Goal: Task Accomplishment & Management: Manage account settings

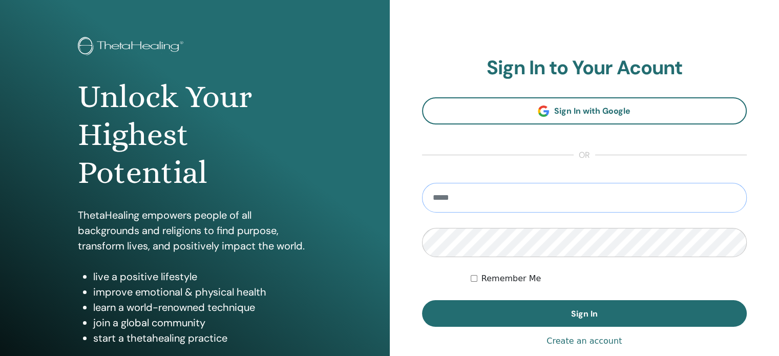
scroll to position [51, 0]
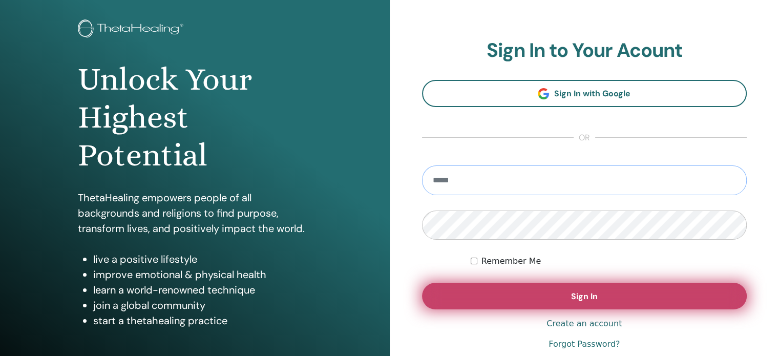
type input "**********"
click at [586, 300] on span "Sign In" at bounding box center [584, 296] width 27 height 11
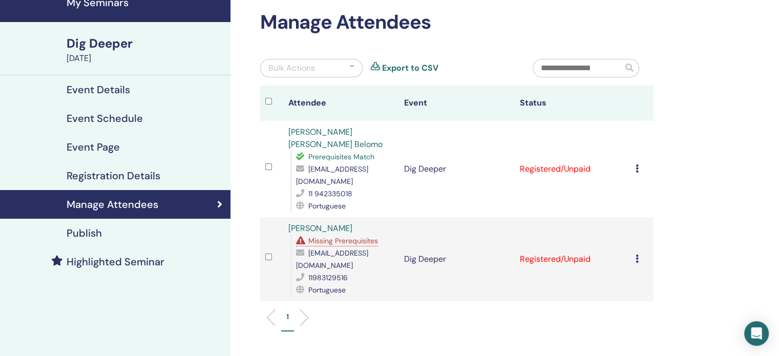
scroll to position [102, 0]
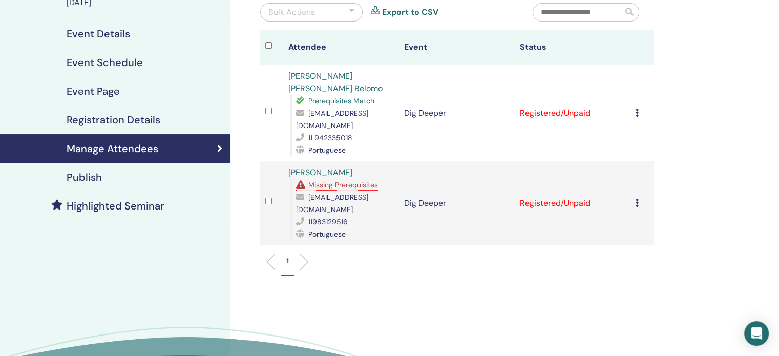
click at [634, 184] on td "Cancel Registration Do not auto-certify Mark as Paid Mark as Unpaid Mark as Abs…" at bounding box center [641, 203] width 23 height 84
click at [637, 199] on icon at bounding box center [636, 203] width 3 height 8
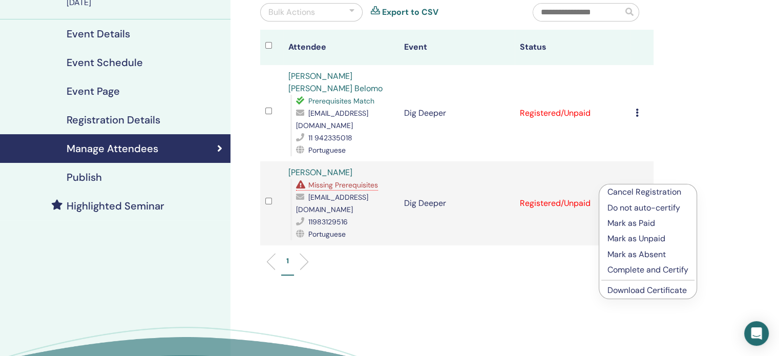
click at [636, 224] on p "Mark as Paid" at bounding box center [647, 223] width 81 height 12
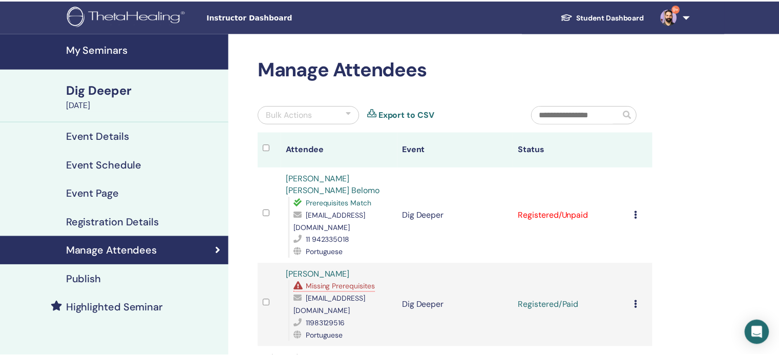
scroll to position [102, 0]
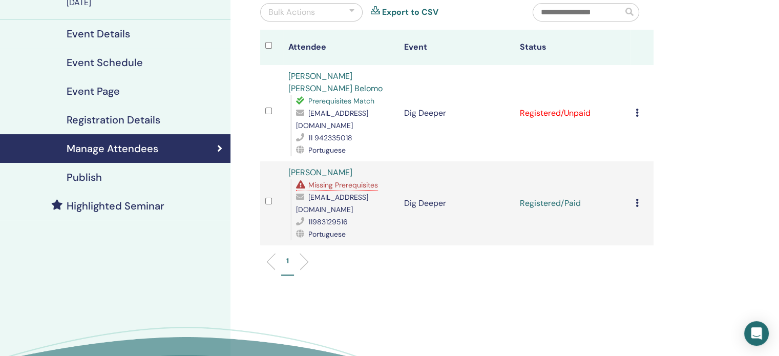
click at [639, 107] on div "Cancel Registration Do not auto-certify Mark as Paid Mark as Unpaid Mark as Abs…" at bounding box center [641, 113] width 13 height 12
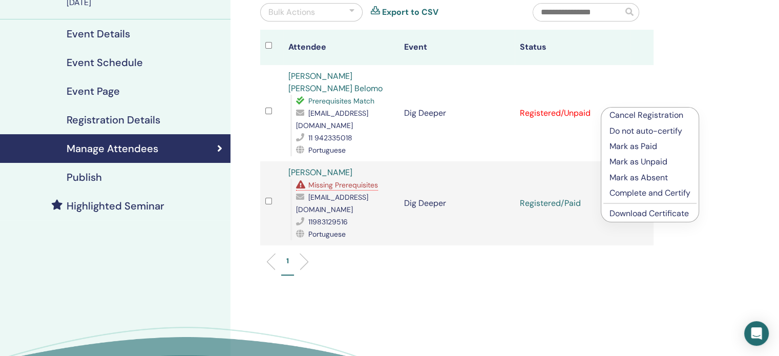
click at [650, 143] on p "Mark as Paid" at bounding box center [649, 146] width 81 height 12
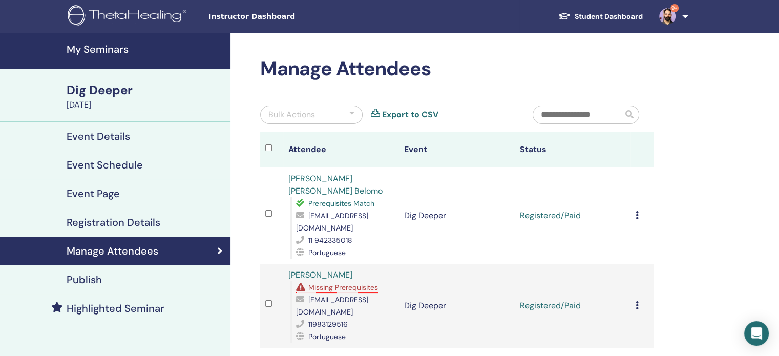
click at [82, 48] on h4 "My Seminars" at bounding box center [146, 49] width 158 height 12
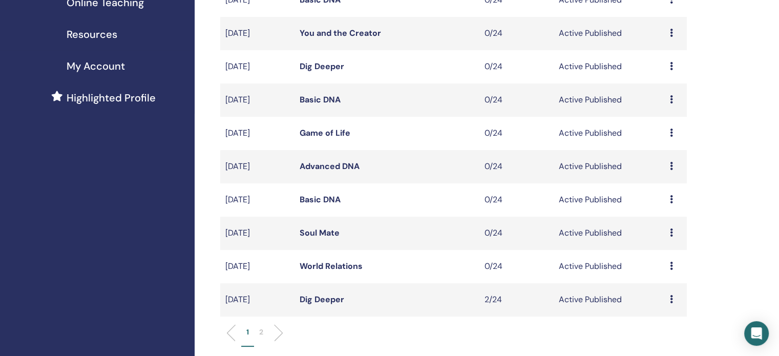
scroll to position [256, 0]
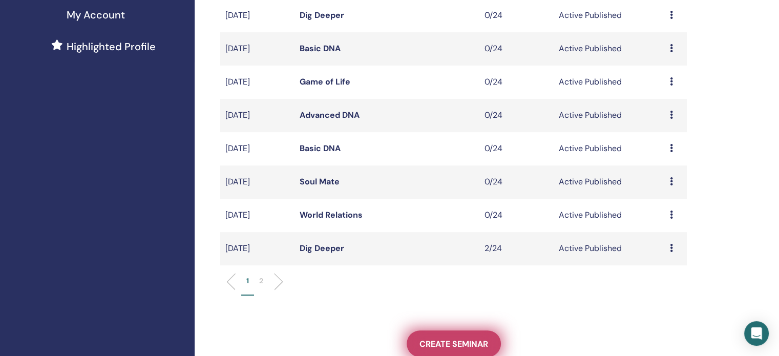
click at [457, 339] on span "Create seminar" at bounding box center [453, 343] width 69 height 11
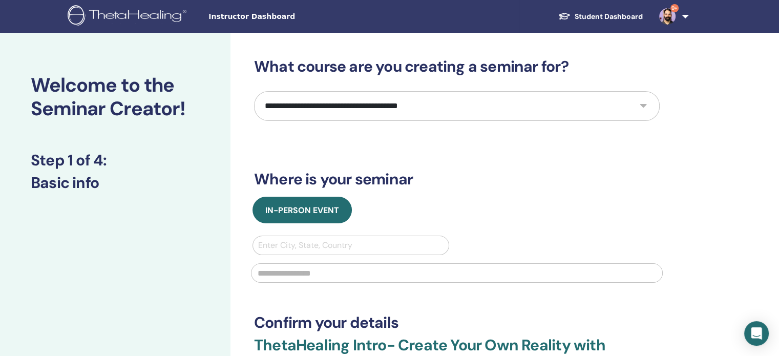
click at [386, 105] on select "**********" at bounding box center [456, 106] width 405 height 30
select select "*"
click at [254, 91] on select "**********" at bounding box center [456, 106] width 405 height 30
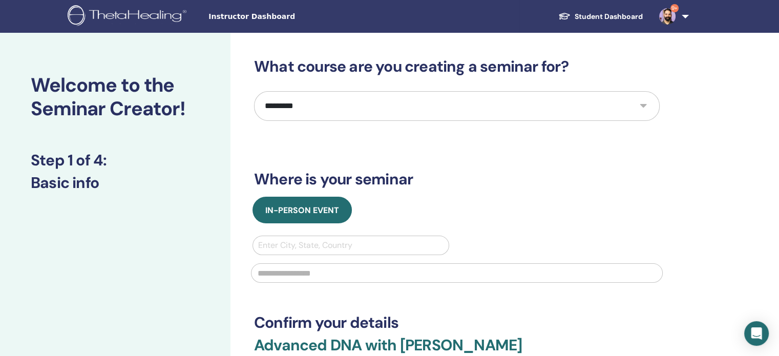
click at [289, 246] on div at bounding box center [350, 245] width 185 height 14
click at [304, 243] on div at bounding box center [350, 245] width 185 height 14
click at [294, 245] on div at bounding box center [350, 245] width 185 height 14
type input "*********"
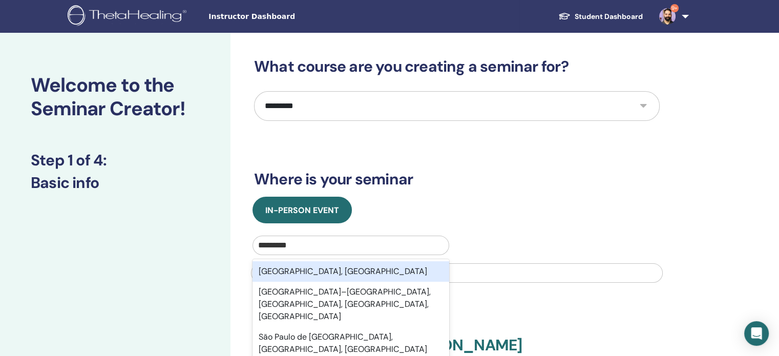
click at [325, 276] on div "São Paulo, BRA" at bounding box center [350, 271] width 197 height 20
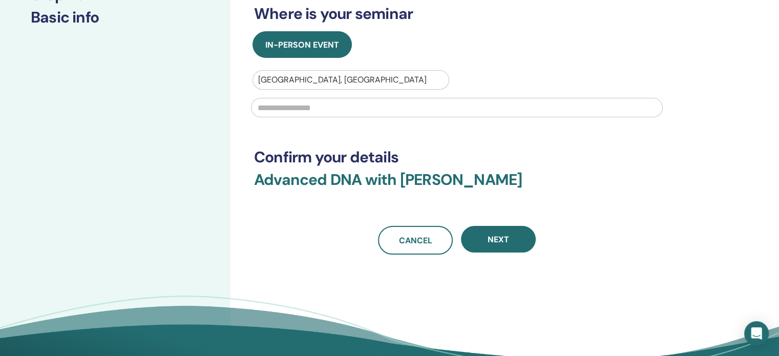
scroll to position [102, 0]
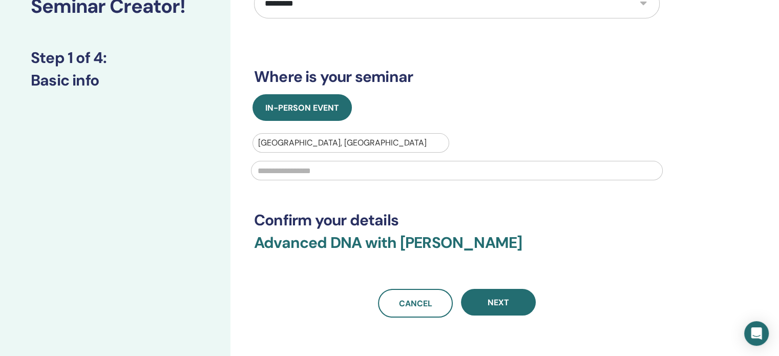
click at [298, 166] on input "text" at bounding box center [457, 170] width 412 height 19
click at [297, 167] on input "text" at bounding box center [457, 170] width 412 height 19
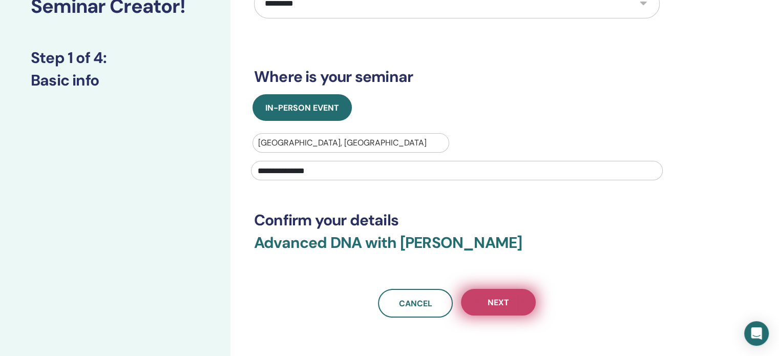
type input "**********"
click at [506, 307] on span "Next" at bounding box center [498, 302] width 22 height 11
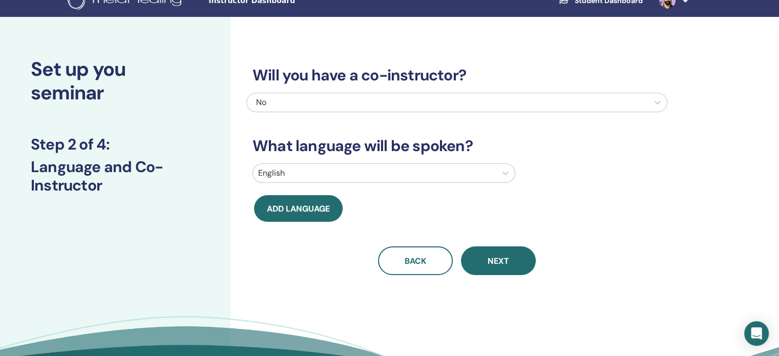
scroll to position [0, 0]
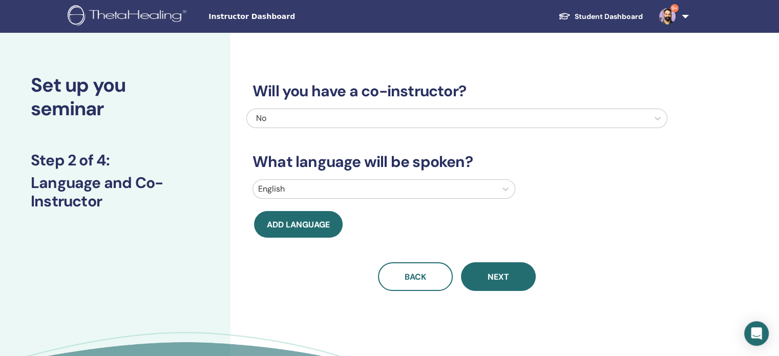
click at [336, 192] on div at bounding box center [374, 189] width 233 height 14
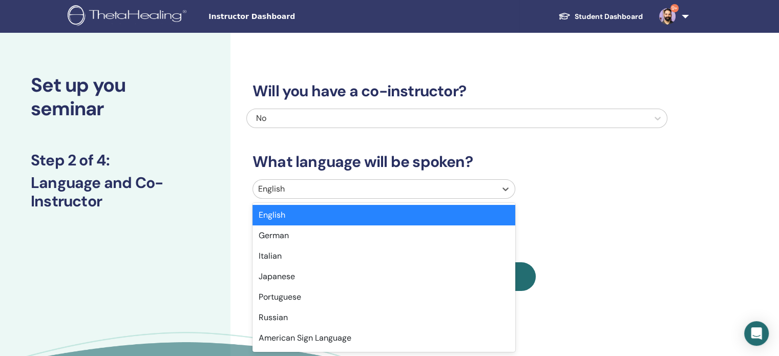
scroll to position [4, 0]
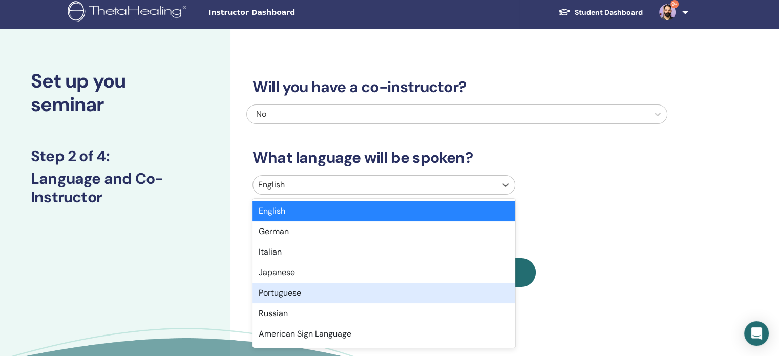
click at [303, 293] on div "Portuguese" at bounding box center [383, 293] width 263 height 20
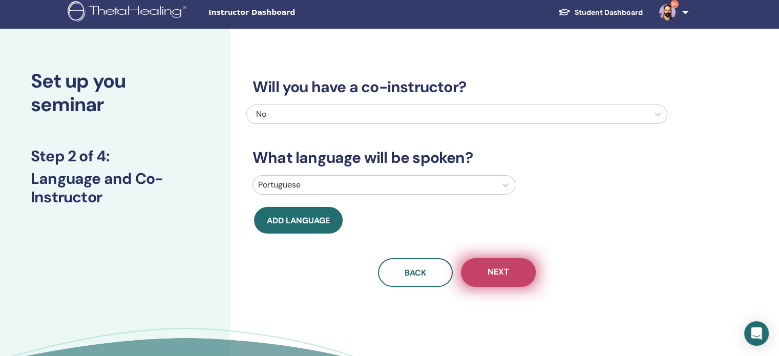
click at [500, 276] on span "Next" at bounding box center [498, 272] width 22 height 13
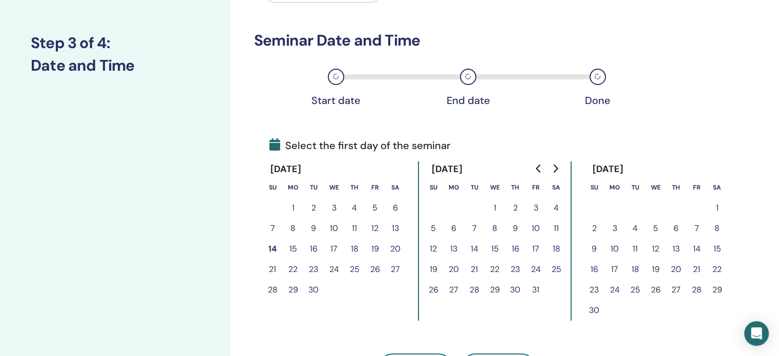
scroll to position [106, 0]
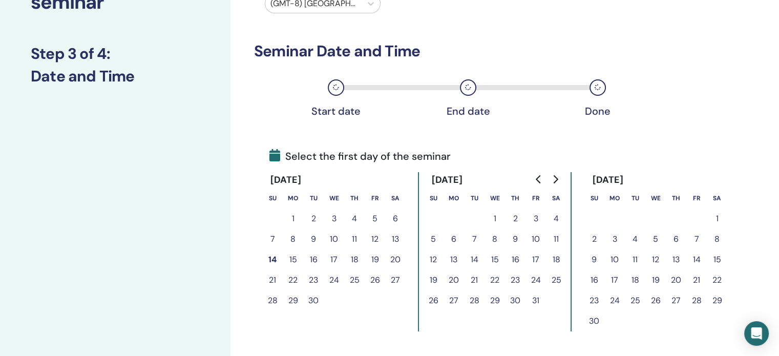
click at [291, 259] on button "15" at bounding box center [293, 259] width 20 height 20
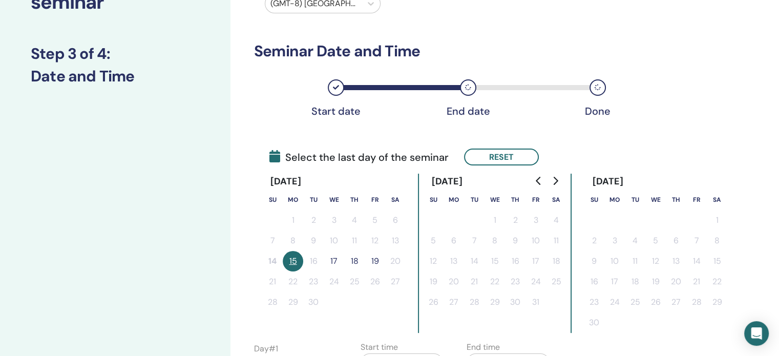
click at [334, 262] on button "17" at bounding box center [334, 261] width 20 height 20
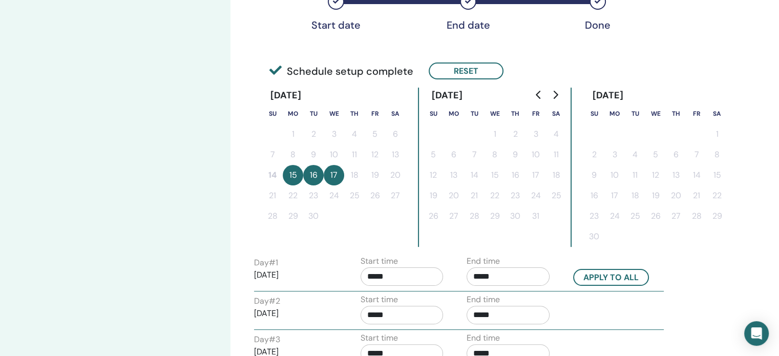
scroll to position [311, 0]
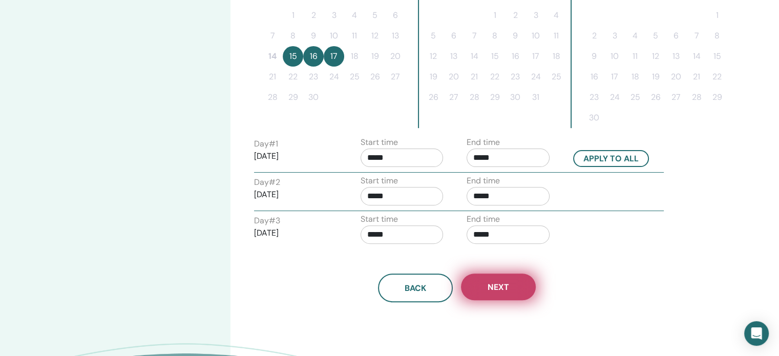
click at [513, 293] on button "Next" at bounding box center [498, 286] width 75 height 27
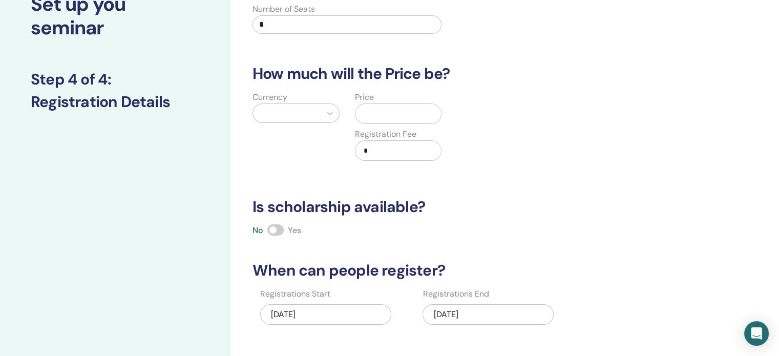
scroll to position [102, 0]
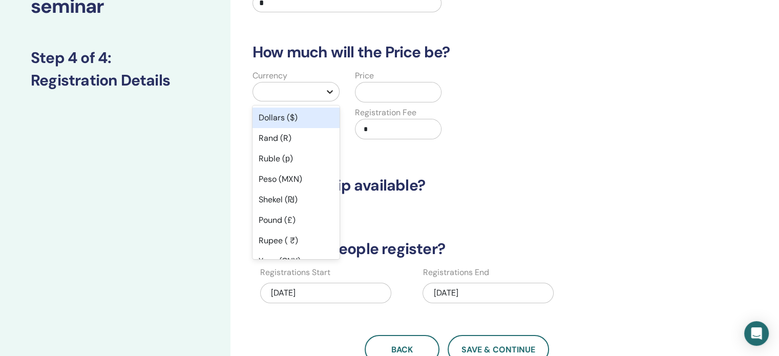
click at [324, 98] on div at bounding box center [329, 91] width 18 height 18
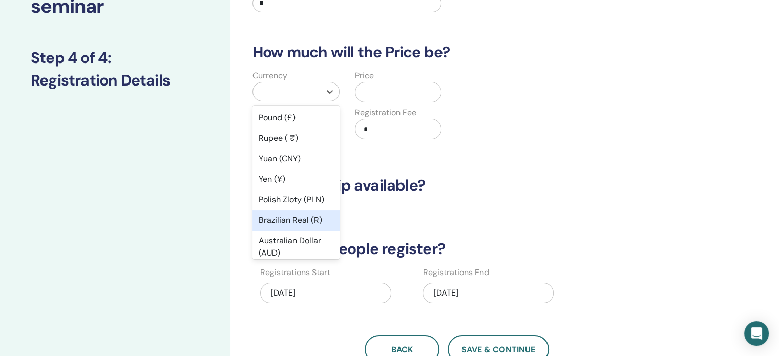
click at [297, 220] on div "Brazilian Real (R)" at bounding box center [295, 220] width 87 height 20
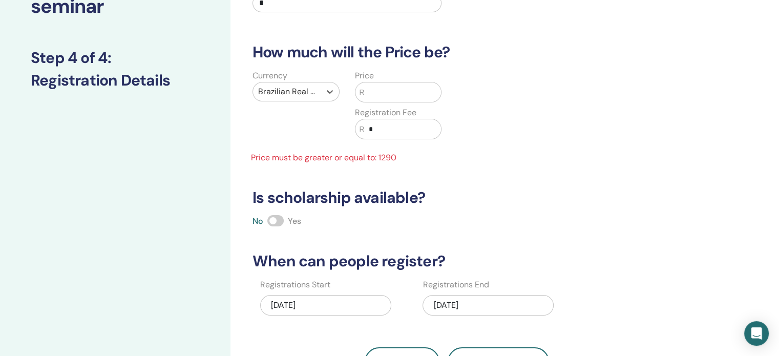
click at [383, 90] on input "text" at bounding box center [402, 91] width 76 height 19
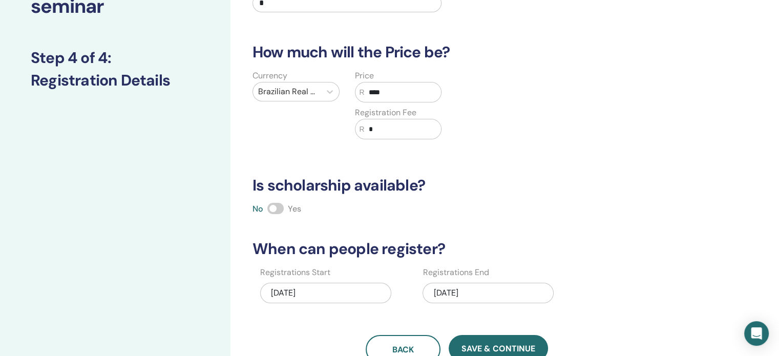
type input "****"
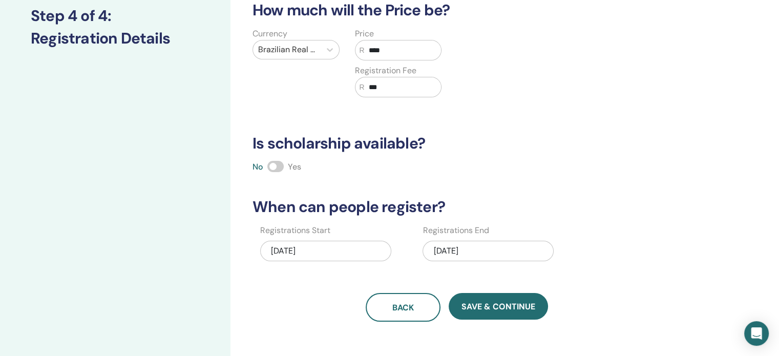
scroll to position [256, 0]
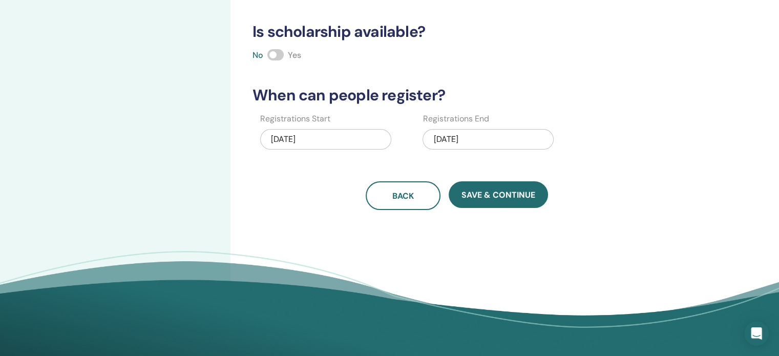
type input "***"
click at [330, 142] on div "09/14/2025" at bounding box center [325, 139] width 131 height 20
click at [412, 157] on div "How many people can attend? Number of Seats * How much will the Price be? Curre…" at bounding box center [456, 5] width 421 height 409
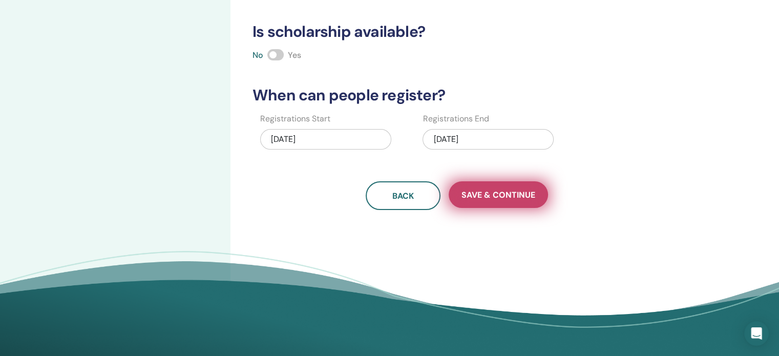
click at [536, 197] on button "Save & Continue" at bounding box center [497, 194] width 99 height 27
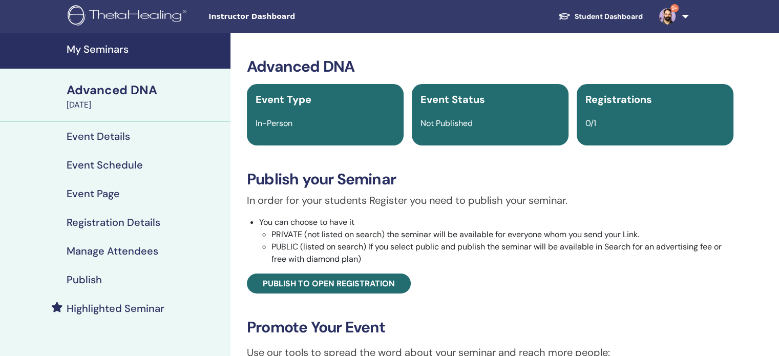
scroll to position [102, 0]
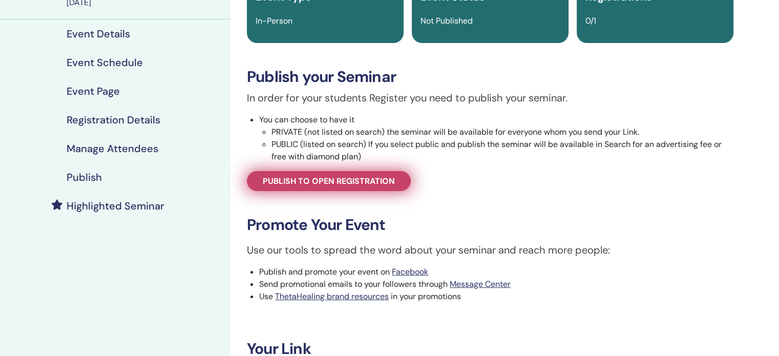
click at [378, 181] on span "Publish to open registration" at bounding box center [329, 181] width 132 height 11
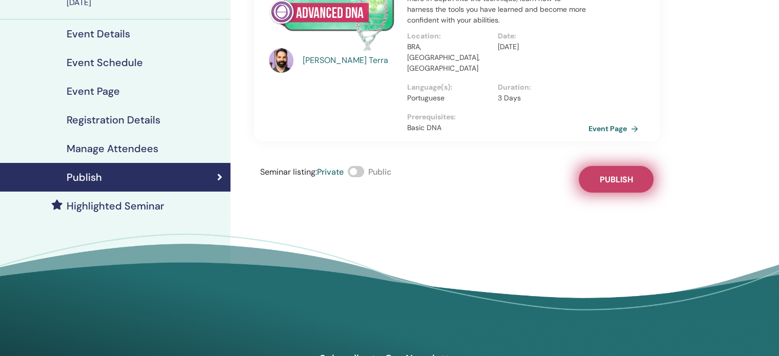
click at [612, 174] on span "Publish" at bounding box center [615, 179] width 33 height 11
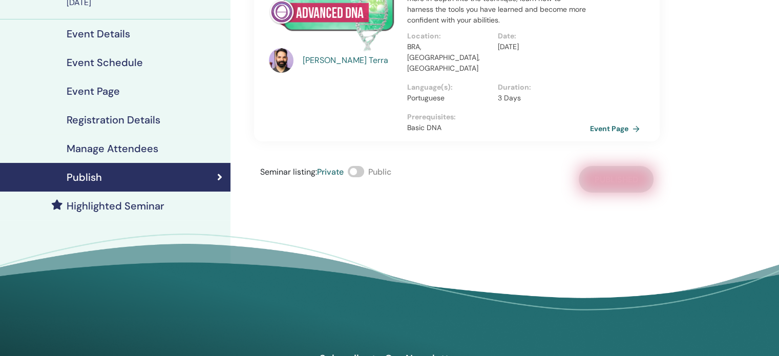
click at [613, 121] on link "Event Page" at bounding box center [617, 128] width 54 height 15
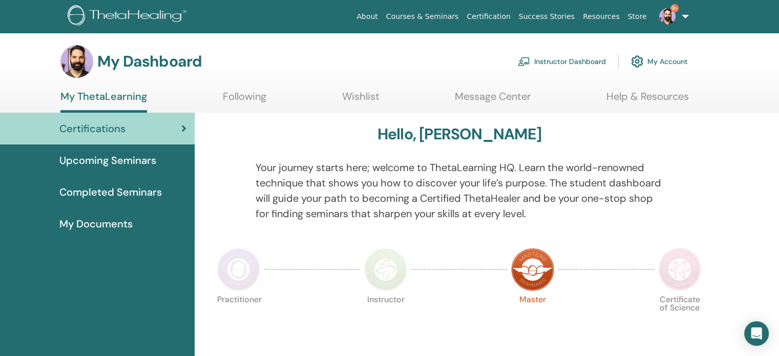
click at [570, 63] on link "Instructor Dashboard" at bounding box center [562, 61] width 88 height 23
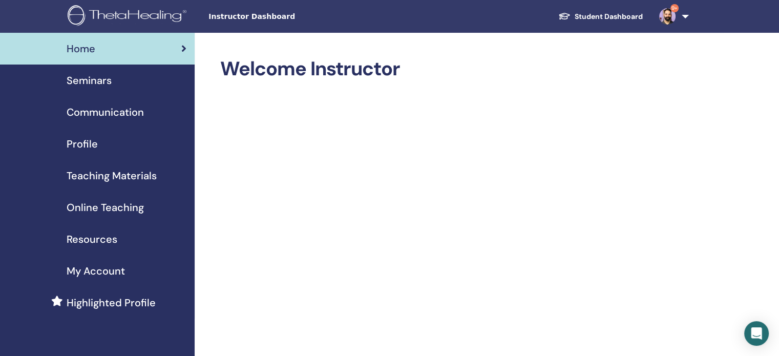
click at [97, 75] on span "Seminars" at bounding box center [89, 80] width 45 height 15
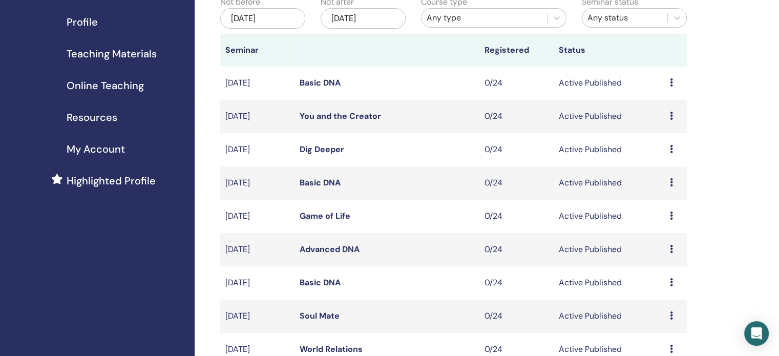
scroll to position [307, 0]
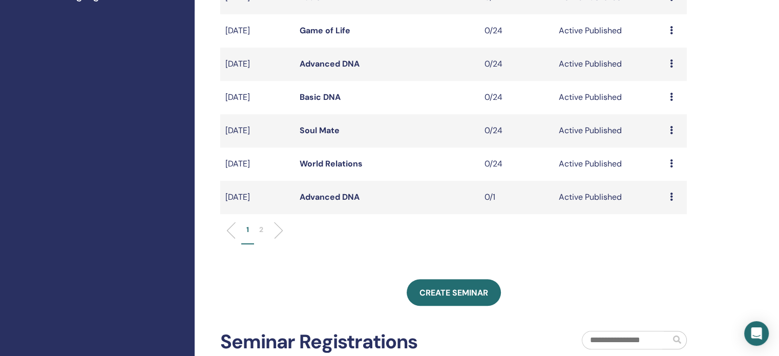
click at [340, 195] on link "Advanced DNA" at bounding box center [329, 196] width 60 height 11
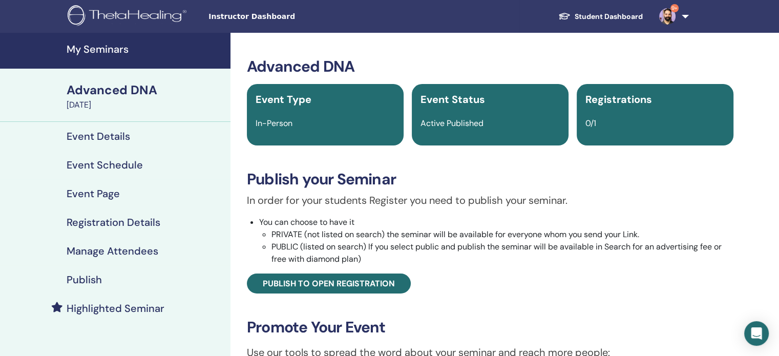
click at [146, 255] on h4 "Manage Attendees" at bounding box center [113, 251] width 92 height 12
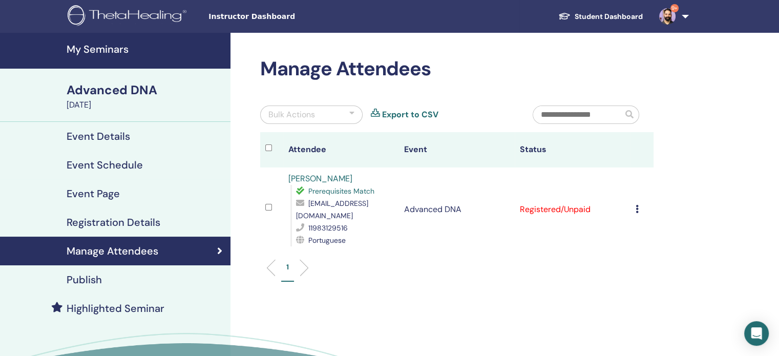
click at [637, 205] on icon at bounding box center [636, 209] width 3 height 8
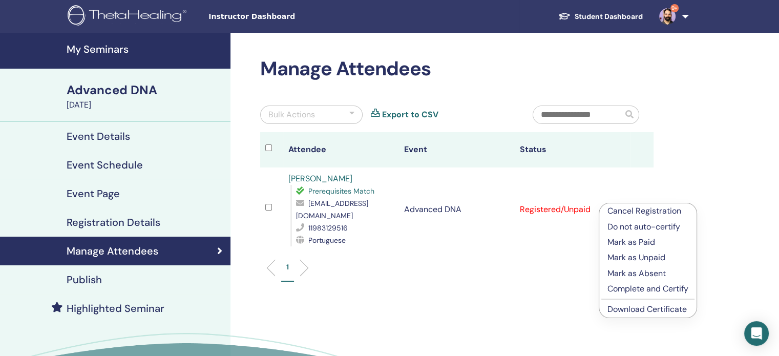
click at [633, 241] on p "Mark as Paid" at bounding box center [647, 242] width 81 height 12
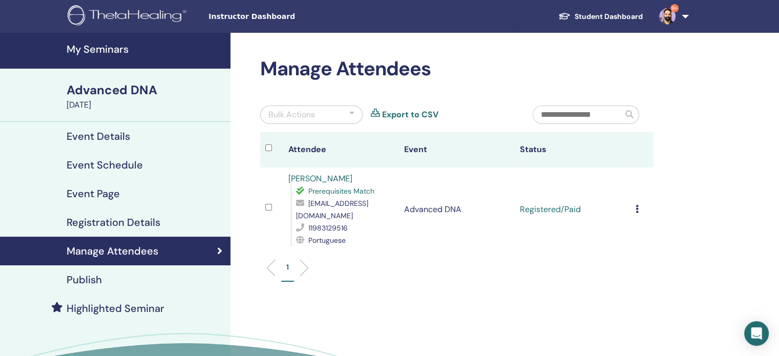
click at [637, 205] on icon at bounding box center [636, 209] width 3 height 8
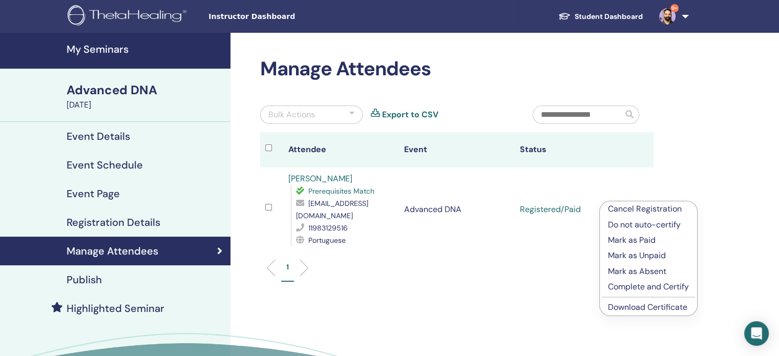
click at [644, 286] on p "Complete and Certify" at bounding box center [648, 287] width 81 height 12
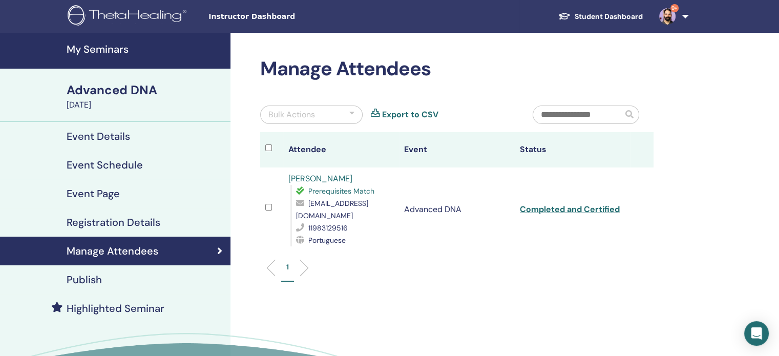
click at [109, 34] on link "My Seminars" at bounding box center [115, 51] width 230 height 36
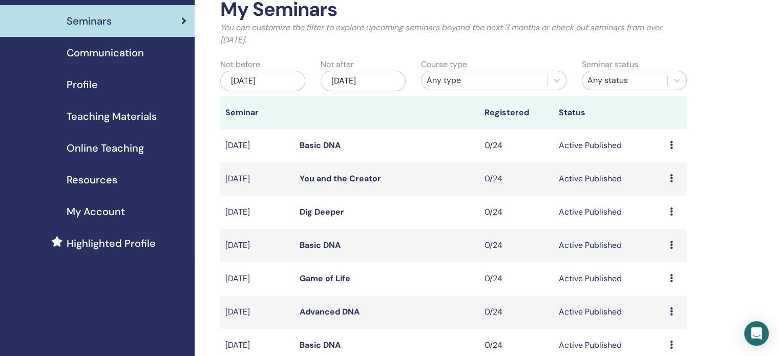
scroll to position [307, 0]
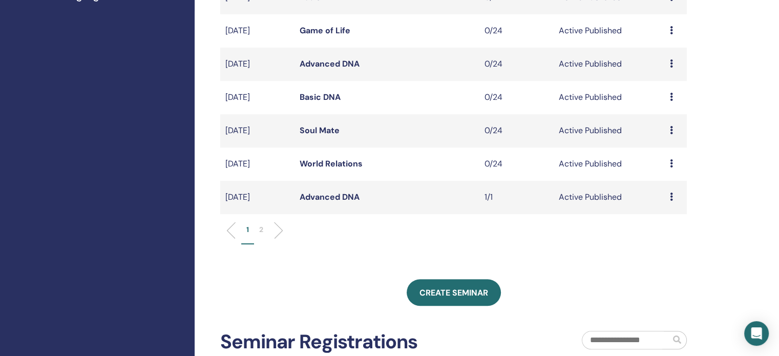
click at [262, 231] on p "2" at bounding box center [261, 229] width 4 height 11
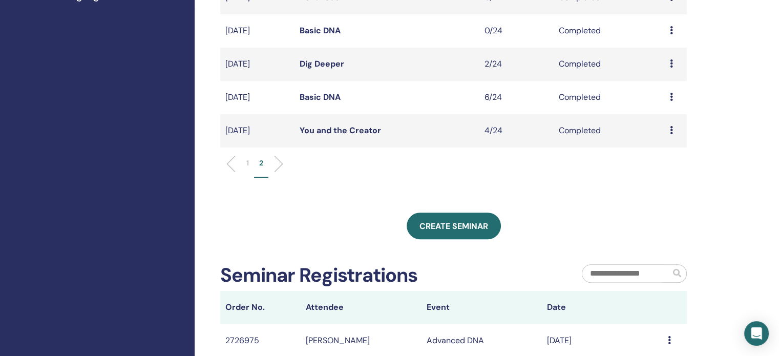
scroll to position [0, 0]
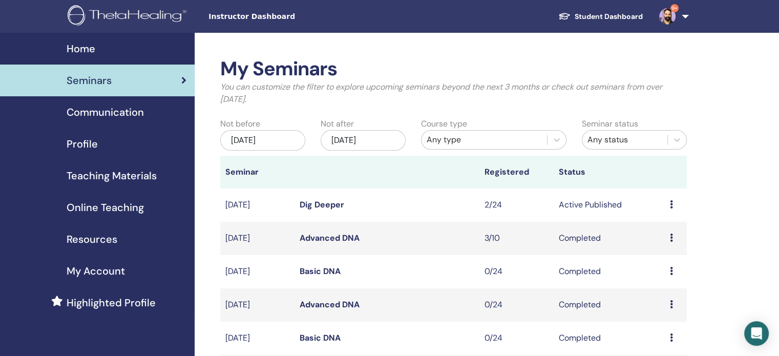
click at [331, 201] on link "Dig Deeper" at bounding box center [321, 204] width 45 height 11
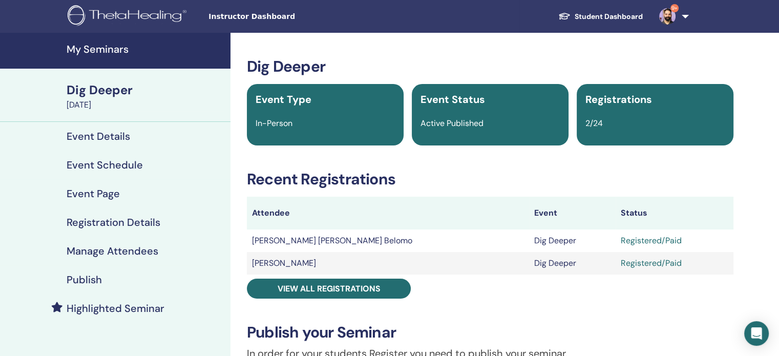
scroll to position [205, 0]
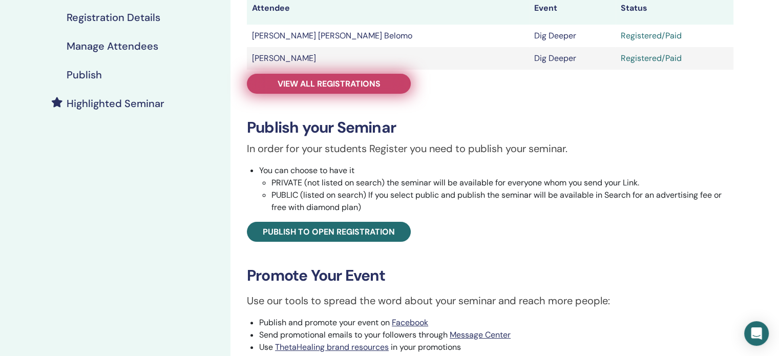
click at [361, 83] on span "View all registrations" at bounding box center [328, 83] width 103 height 11
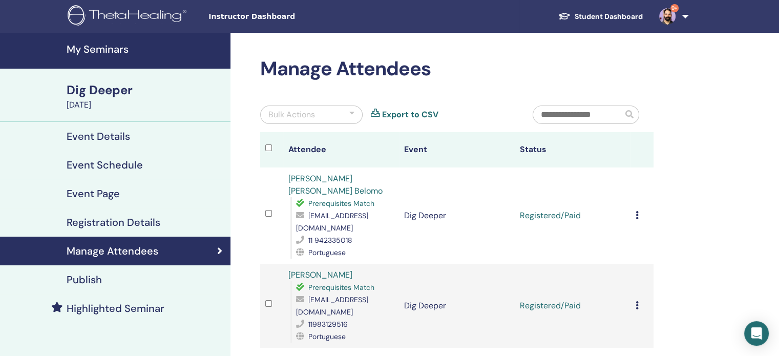
scroll to position [51, 0]
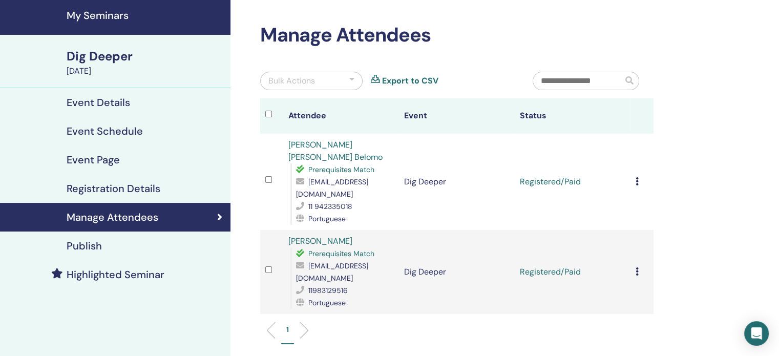
scroll to position [51, 0]
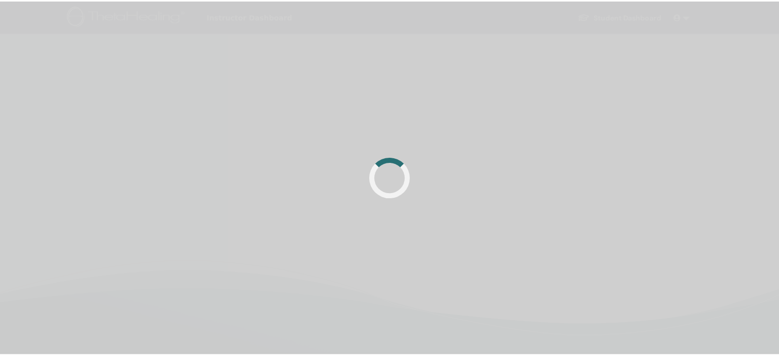
scroll to position [51, 0]
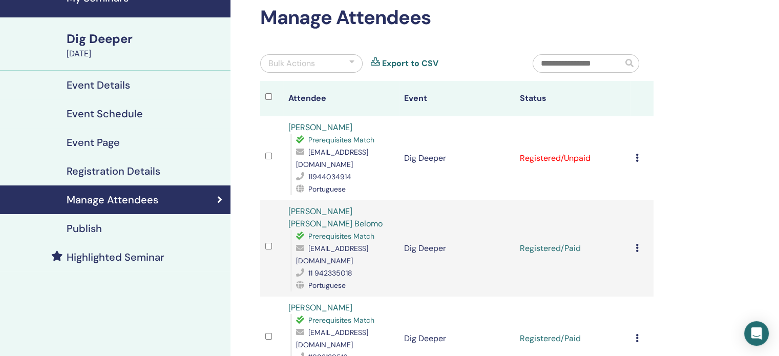
click at [635, 157] on icon at bounding box center [636, 158] width 3 height 8
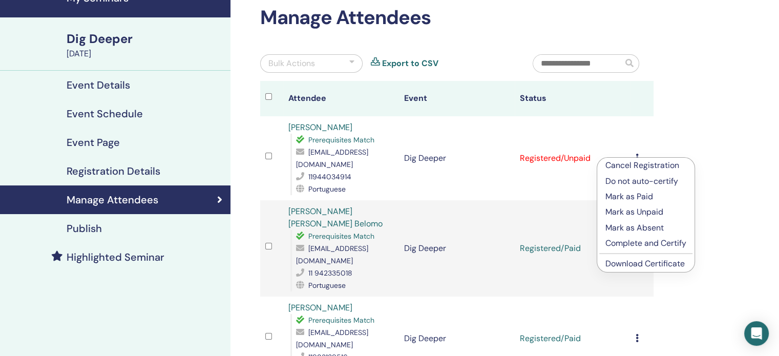
click at [651, 197] on p "Mark as Paid" at bounding box center [645, 196] width 81 height 12
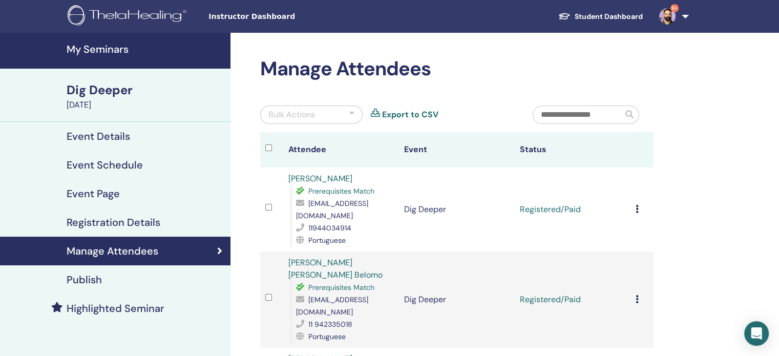
scroll to position [154, 0]
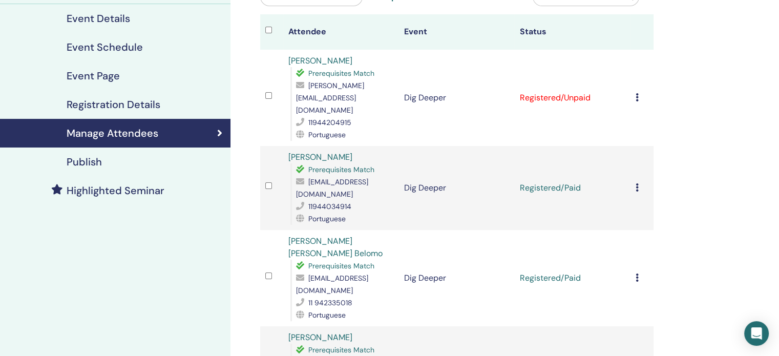
scroll to position [102, 0]
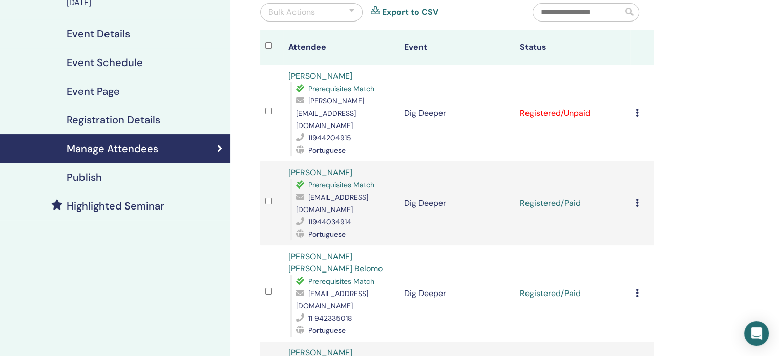
click at [637, 109] on icon at bounding box center [636, 113] width 3 height 8
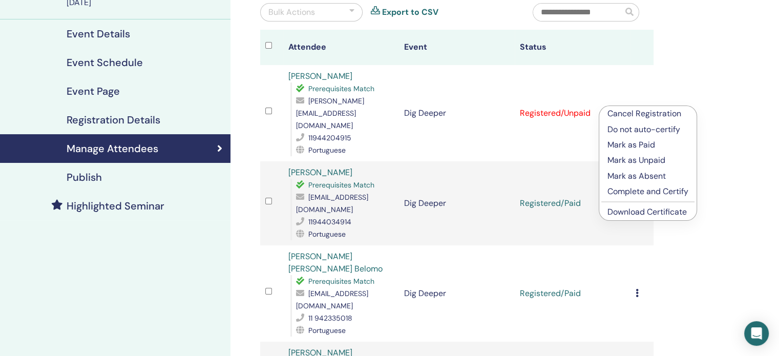
click at [647, 143] on p "Mark as Paid" at bounding box center [647, 145] width 81 height 12
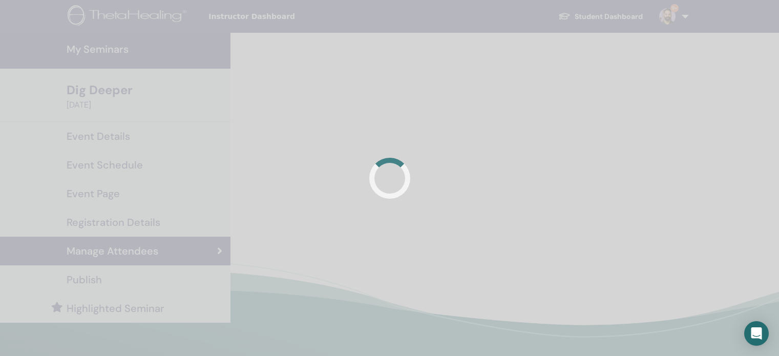
scroll to position [102, 0]
